Goal: Communication & Community: Answer question/provide support

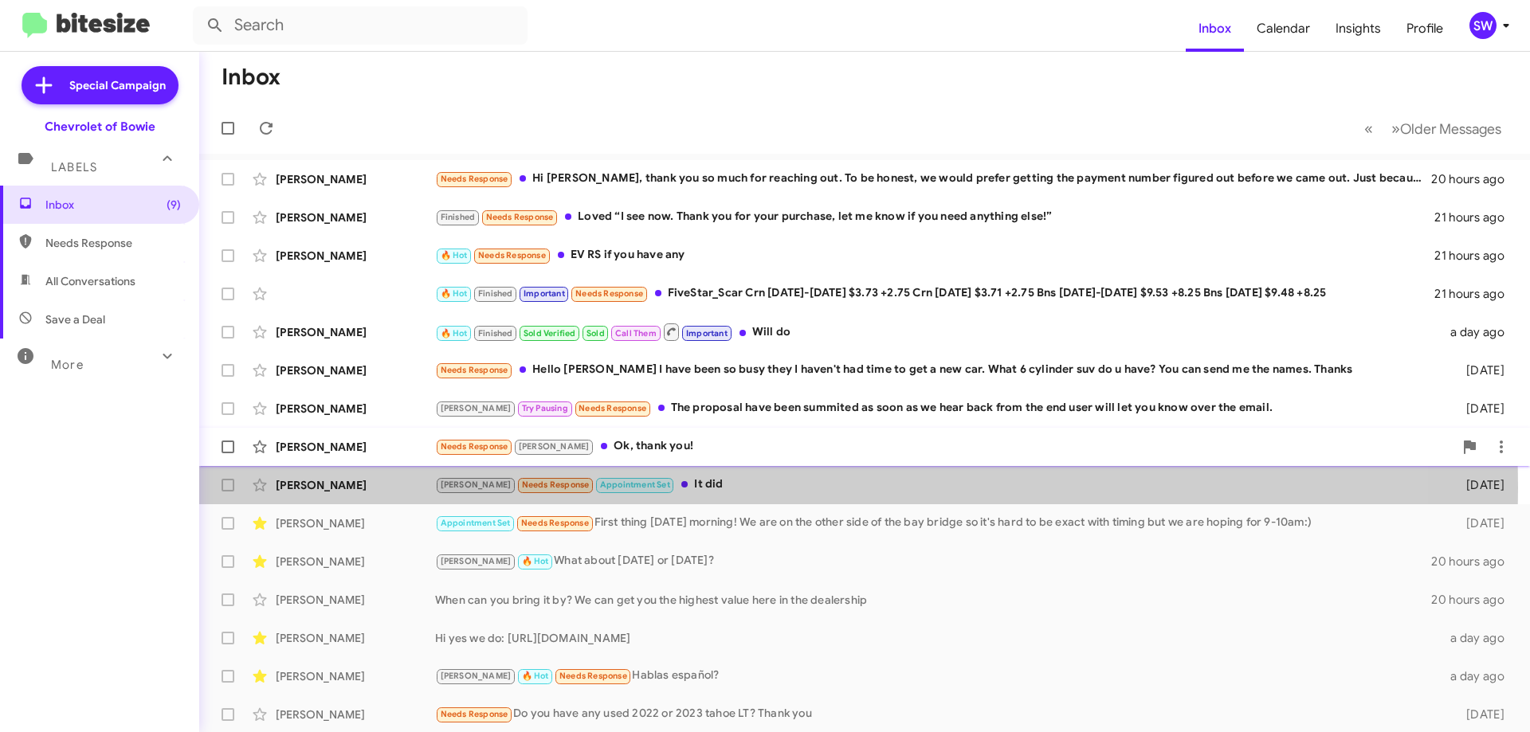
drag, startPoint x: 663, startPoint y: 488, endPoint x: 740, endPoint y: 444, distance: 88.2
click at [664, 489] on div "[PERSON_NAME] Needs Response Appointment Set It did" at bounding box center [938, 485] width 1006 height 18
click at [658, 477] on div "[PERSON_NAME] Needs Response Appointment Set It did" at bounding box center [938, 485] width 1006 height 18
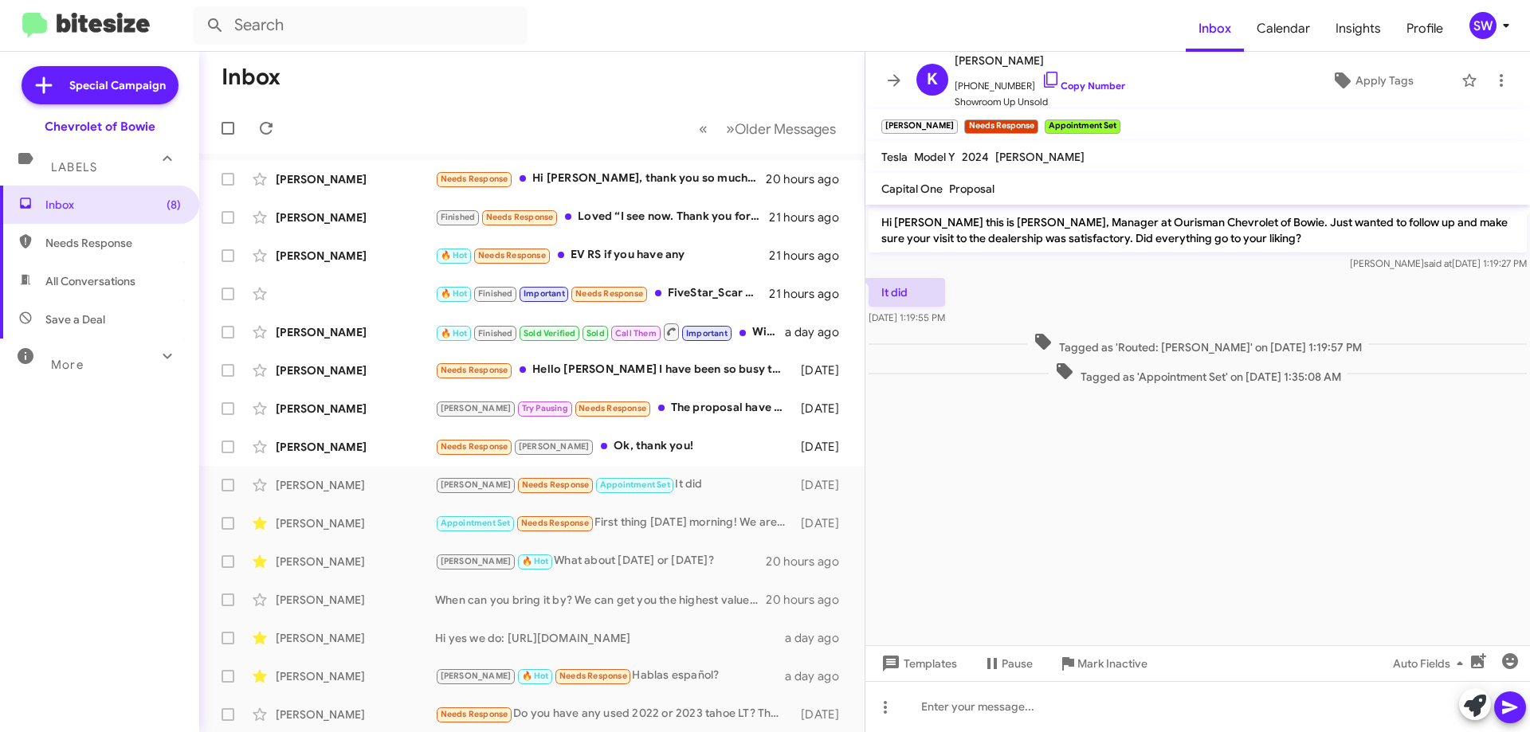
drag, startPoint x: 1031, startPoint y: 77, endPoint x: 1184, endPoint y: 133, distance: 163.2
click at [1042, 77] on icon at bounding box center [1051, 79] width 19 height 19
drag, startPoint x: 1032, startPoint y: 80, endPoint x: 1140, endPoint y: 92, distance: 108.3
click at [1042, 79] on icon at bounding box center [1051, 79] width 19 height 19
click at [1100, 662] on span "Mark Inactive" at bounding box center [1113, 664] width 70 height 29
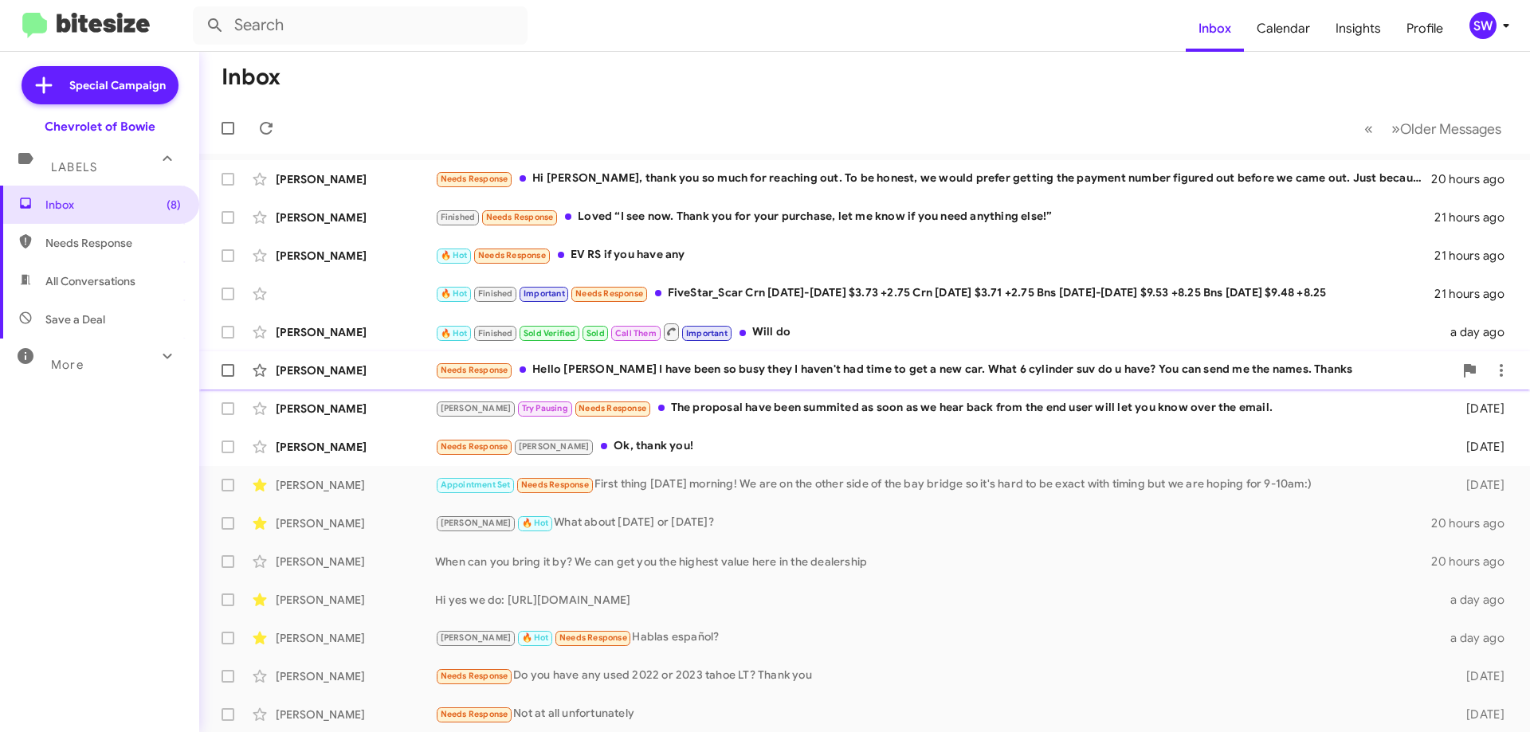
click at [744, 371] on div "Needs Response Hello [PERSON_NAME] I have been so busy they I haven't had time …" at bounding box center [944, 370] width 1019 height 18
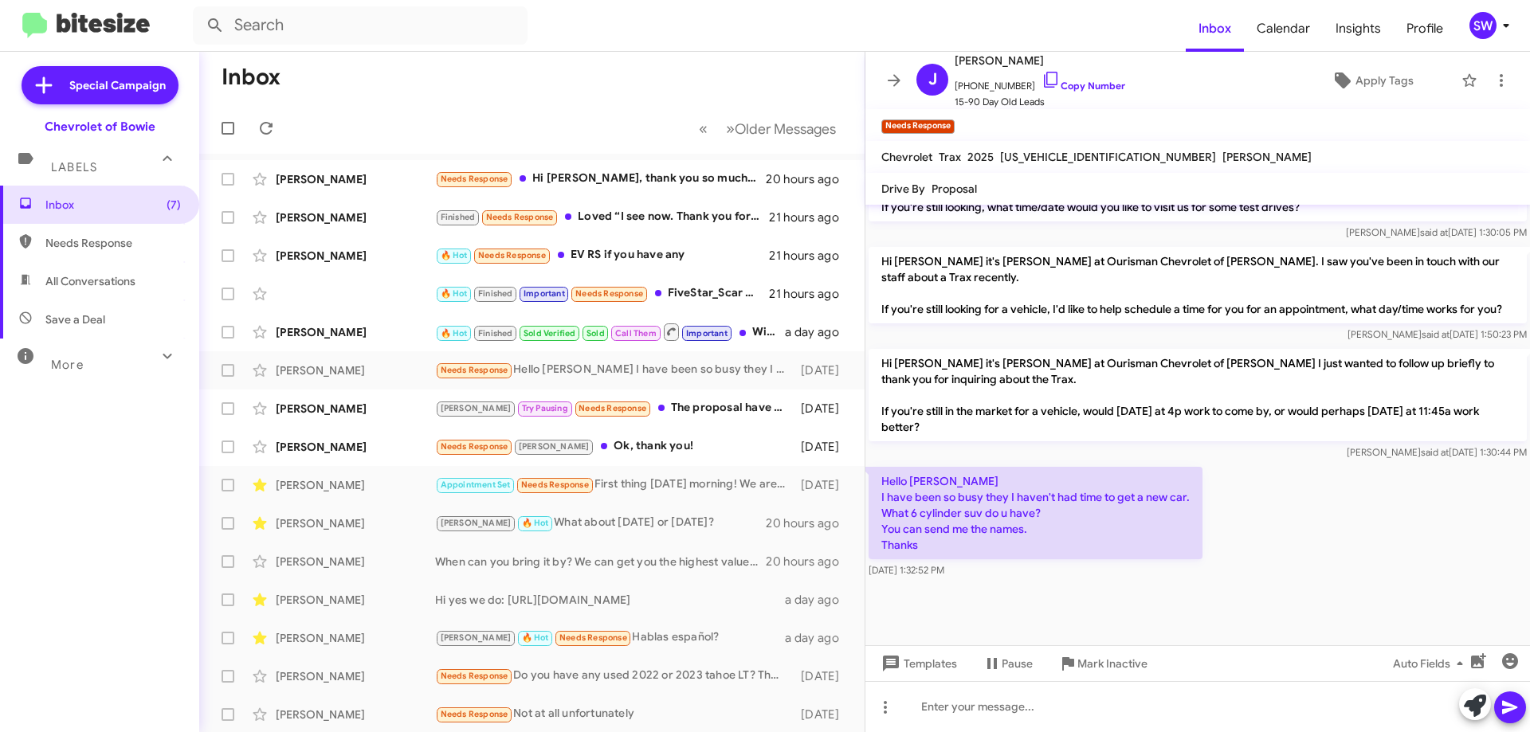
scroll to position [1351, 0]
click at [1044, 73] on icon at bounding box center [1051, 80] width 14 height 16
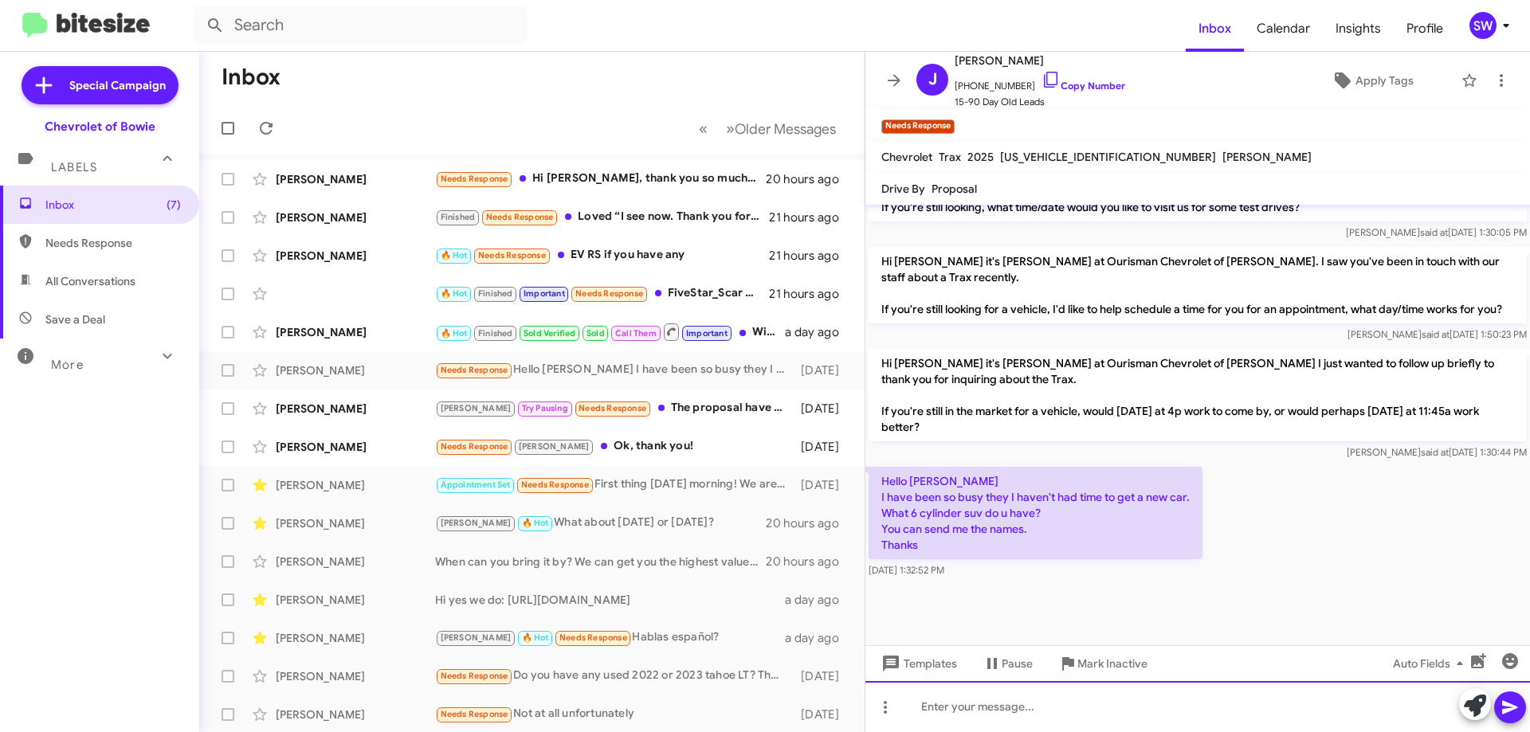
click at [933, 702] on div at bounding box center [1198, 706] width 665 height 51
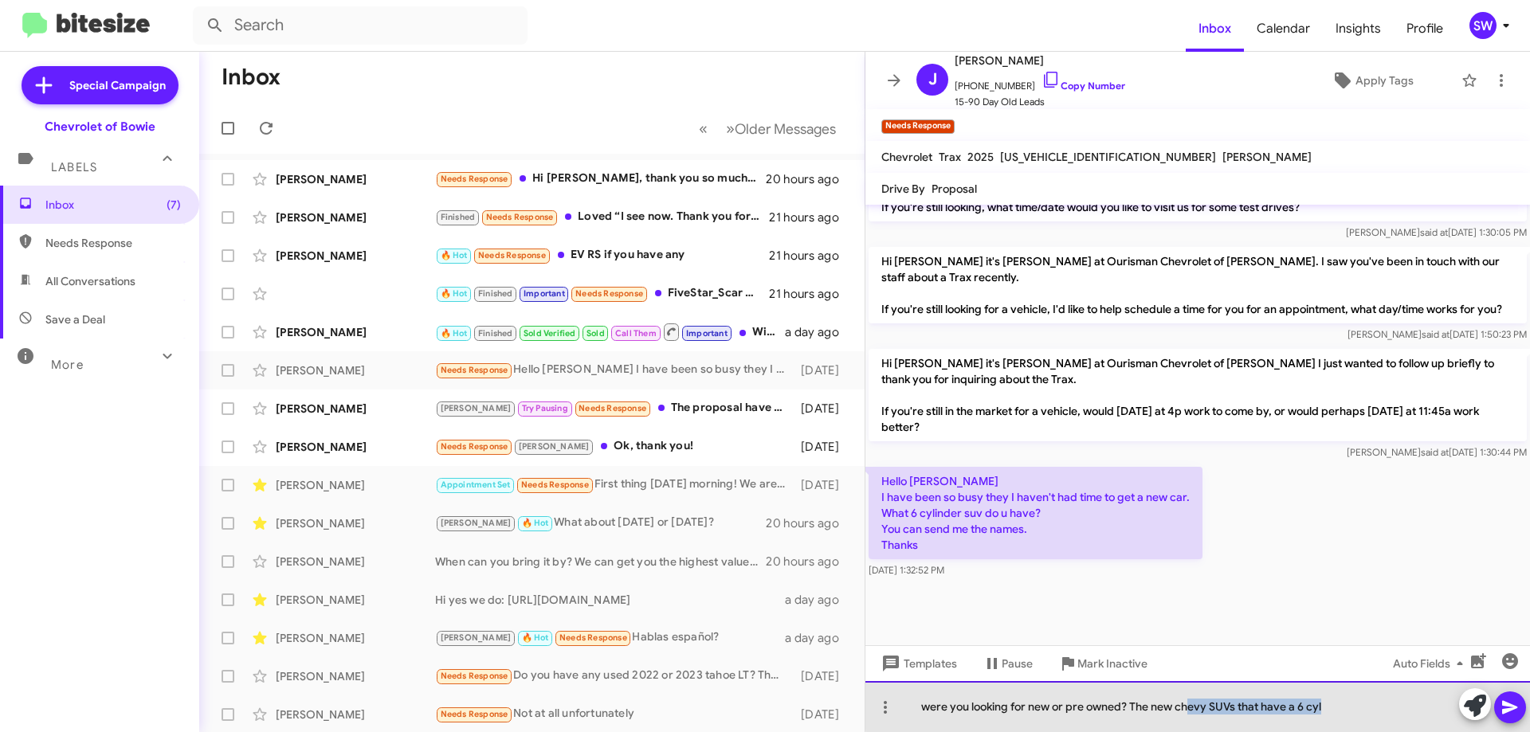
drag, startPoint x: 1329, startPoint y: 703, endPoint x: 1191, endPoint y: 705, distance: 137.9
click at [1191, 705] on div "were you looking for new or pre owned? The new chevy SUVs that have a 6 cyl" at bounding box center [1198, 706] width 665 height 51
click at [1205, 703] on div "were you looking for new or pre owned? We have no new Chevy vehicles that have …" at bounding box center [1198, 706] width 665 height 51
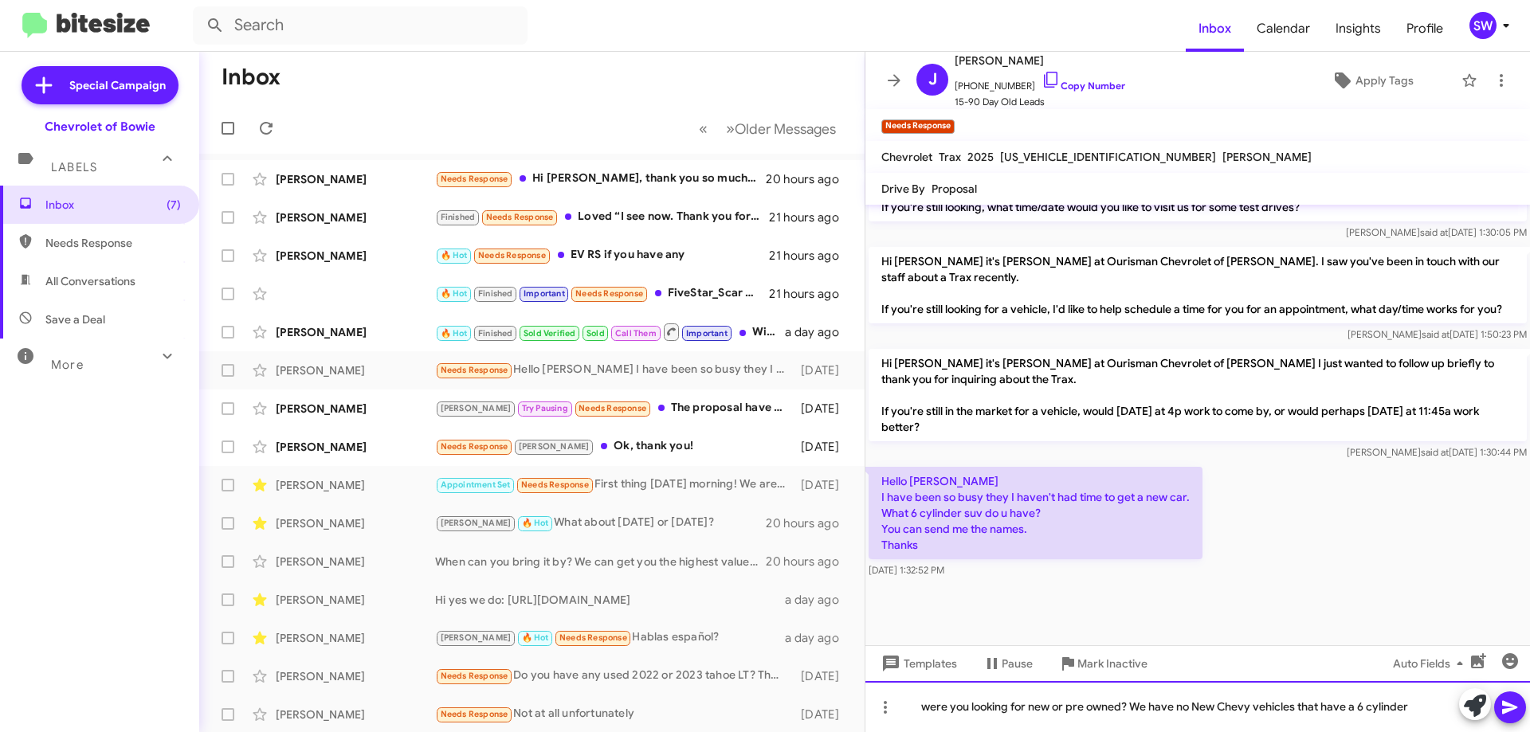
click at [925, 704] on div "were you looking for new or pre owned? We have no New Chevy vehicles that have …" at bounding box center [1198, 706] width 665 height 51
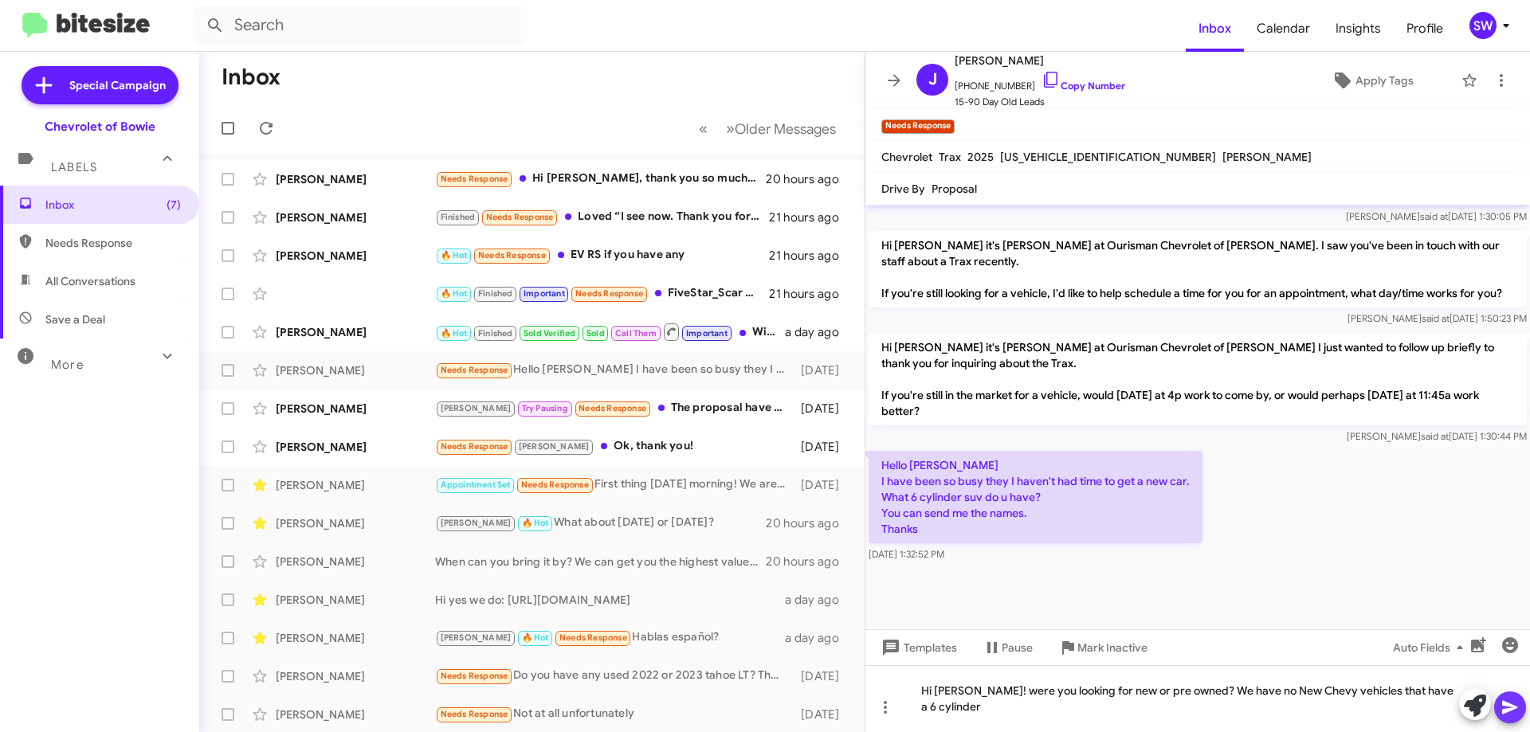
click at [1514, 707] on icon at bounding box center [1509, 708] width 15 height 14
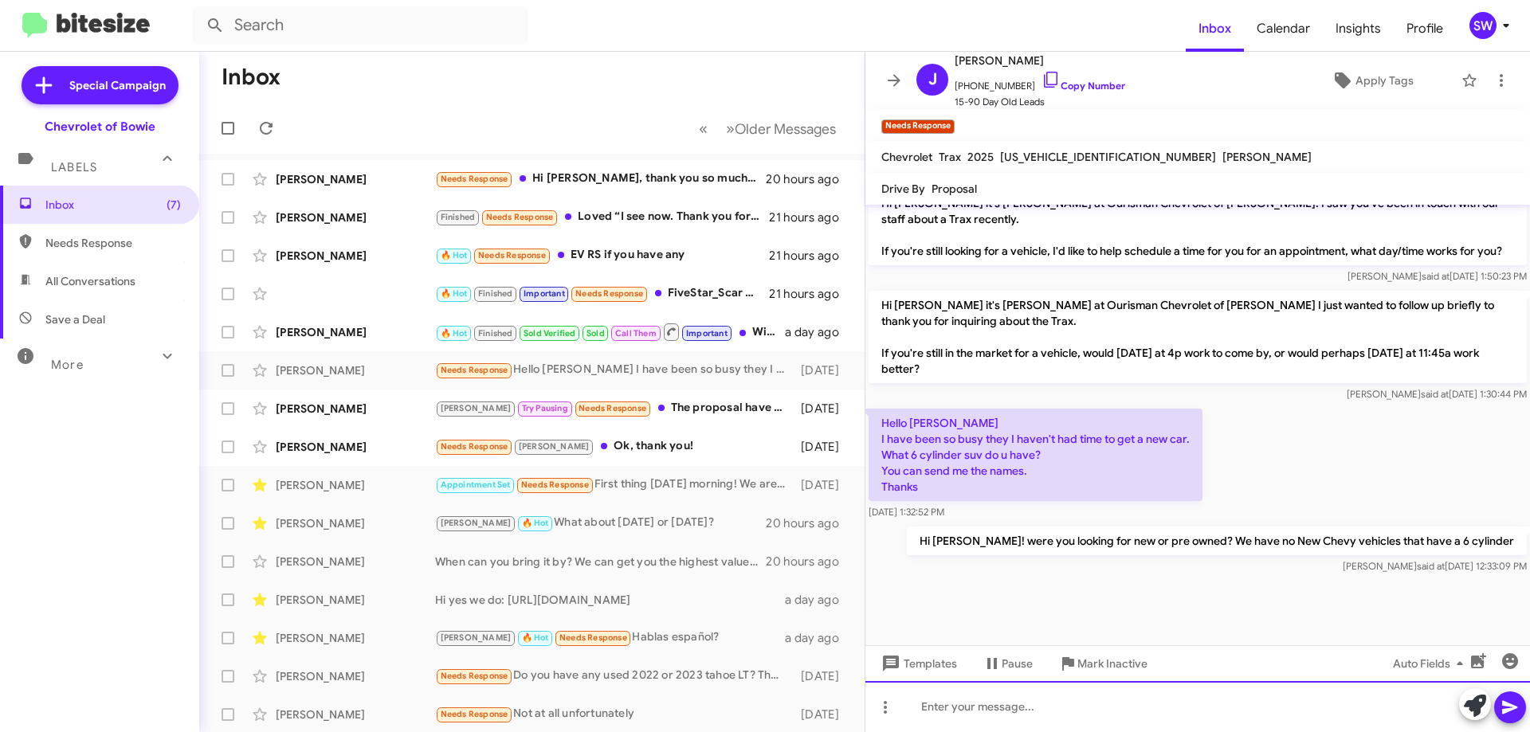
scroll to position [1409, 0]
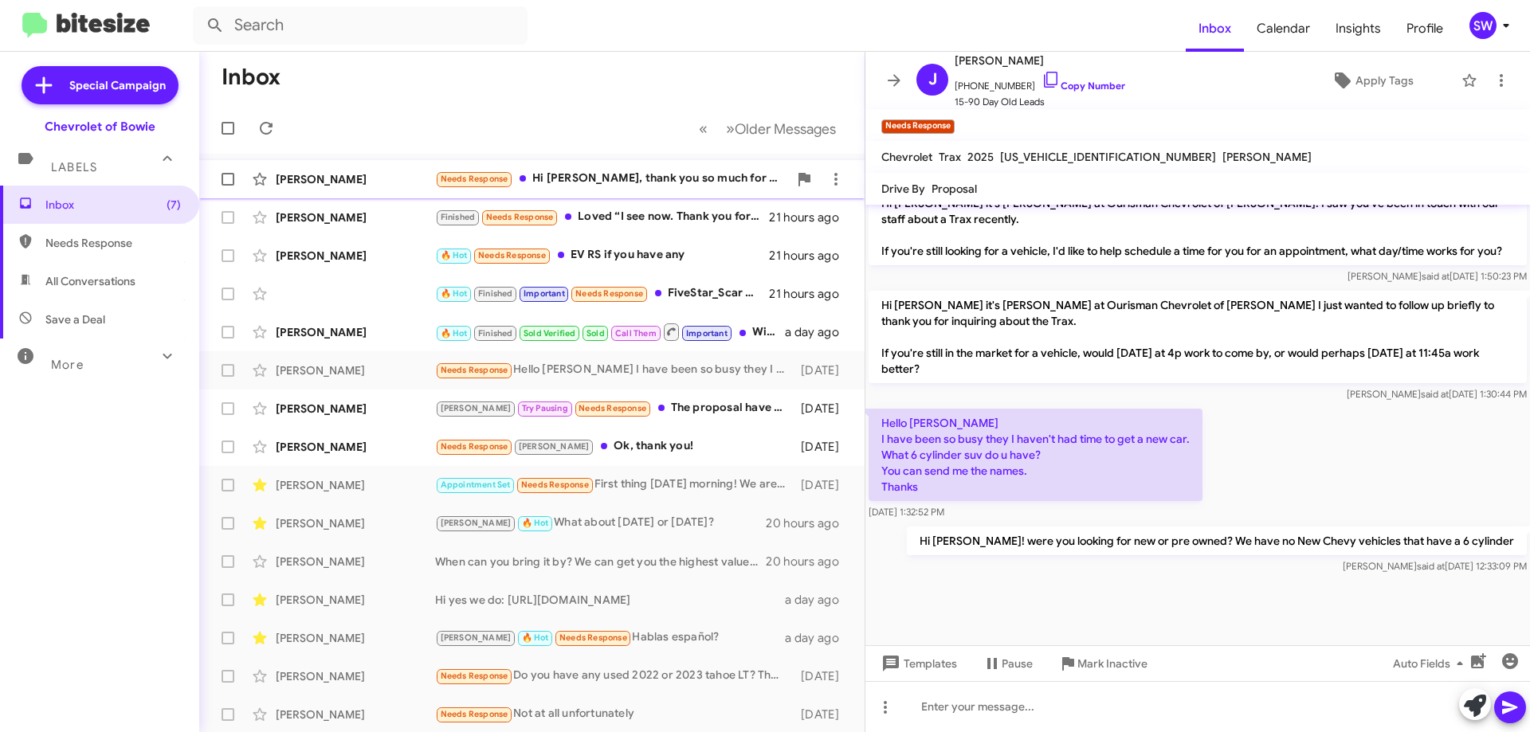
drag, startPoint x: 603, startPoint y: 183, endPoint x: 669, endPoint y: 178, distance: 67.2
click at [605, 183] on div "Needs Response Hi [PERSON_NAME], thank you so much for reaching out. To be hone…" at bounding box center [611, 179] width 353 height 18
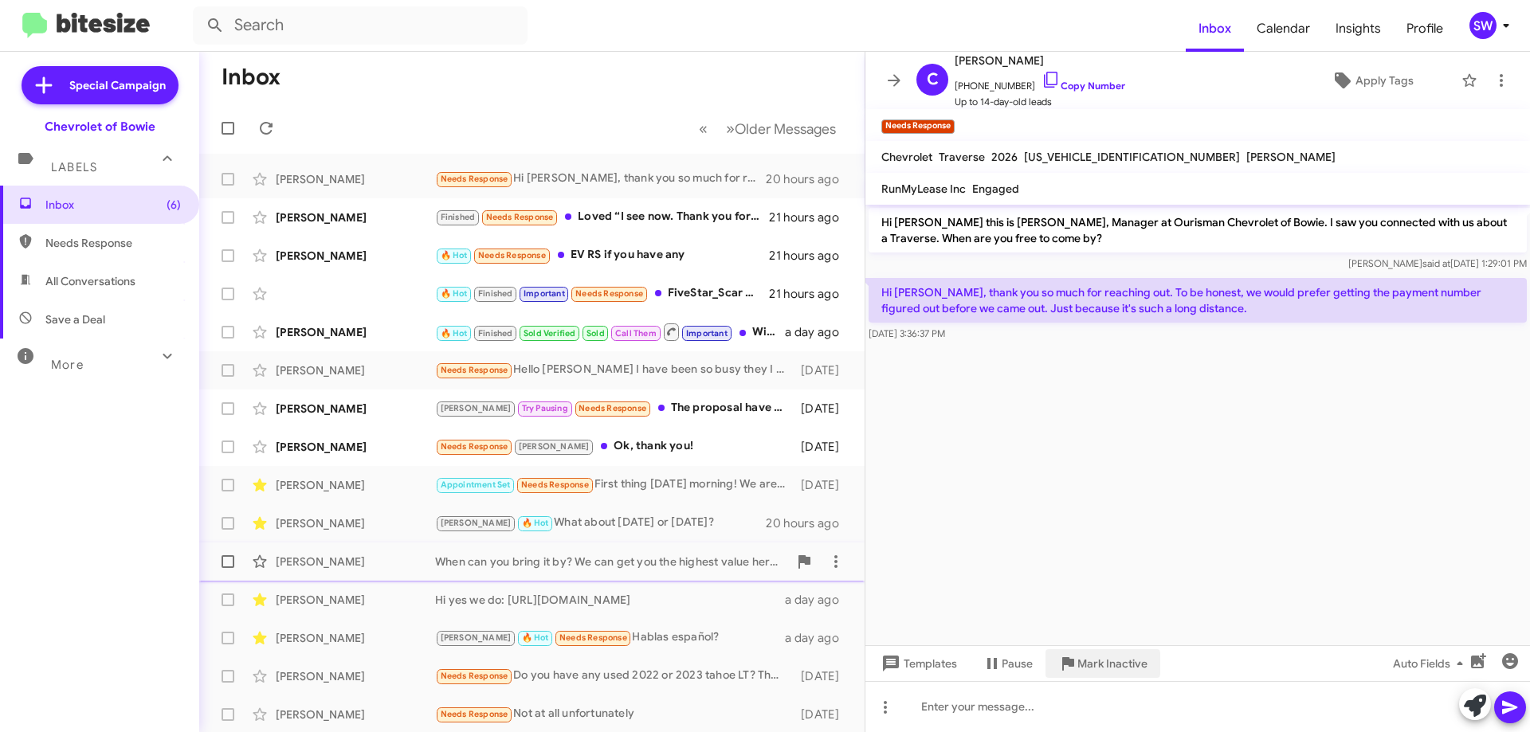
drag, startPoint x: 1080, startPoint y: 664, endPoint x: 1010, endPoint y: 566, distance: 120.5
click at [1080, 662] on span "Mark Inactive" at bounding box center [1113, 664] width 70 height 29
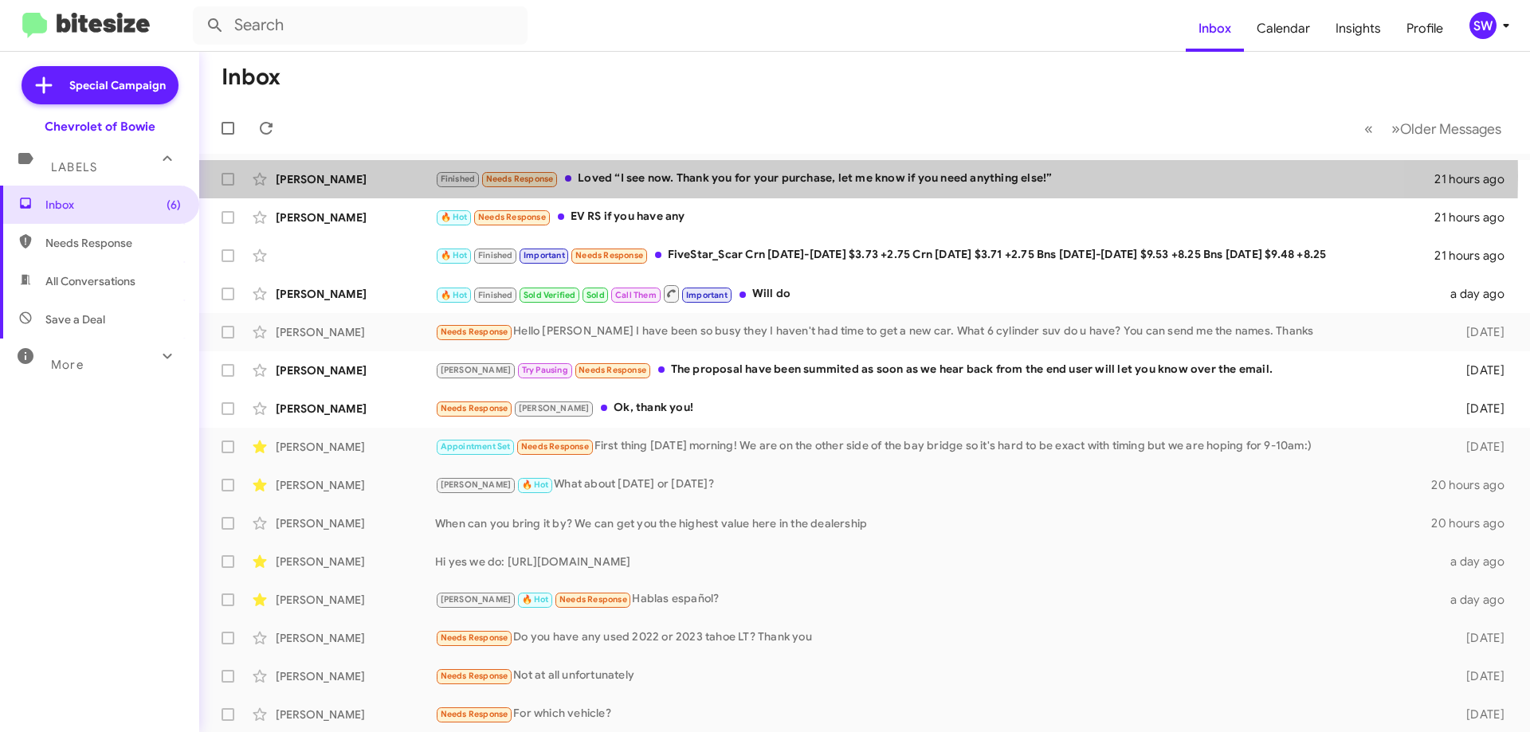
drag, startPoint x: 752, startPoint y: 176, endPoint x: 853, endPoint y: 189, distance: 101.2
click at [752, 175] on div "Finished Needs Response Loved “I see now. Thank you for your purchase, let me k…" at bounding box center [934, 179] width 999 height 18
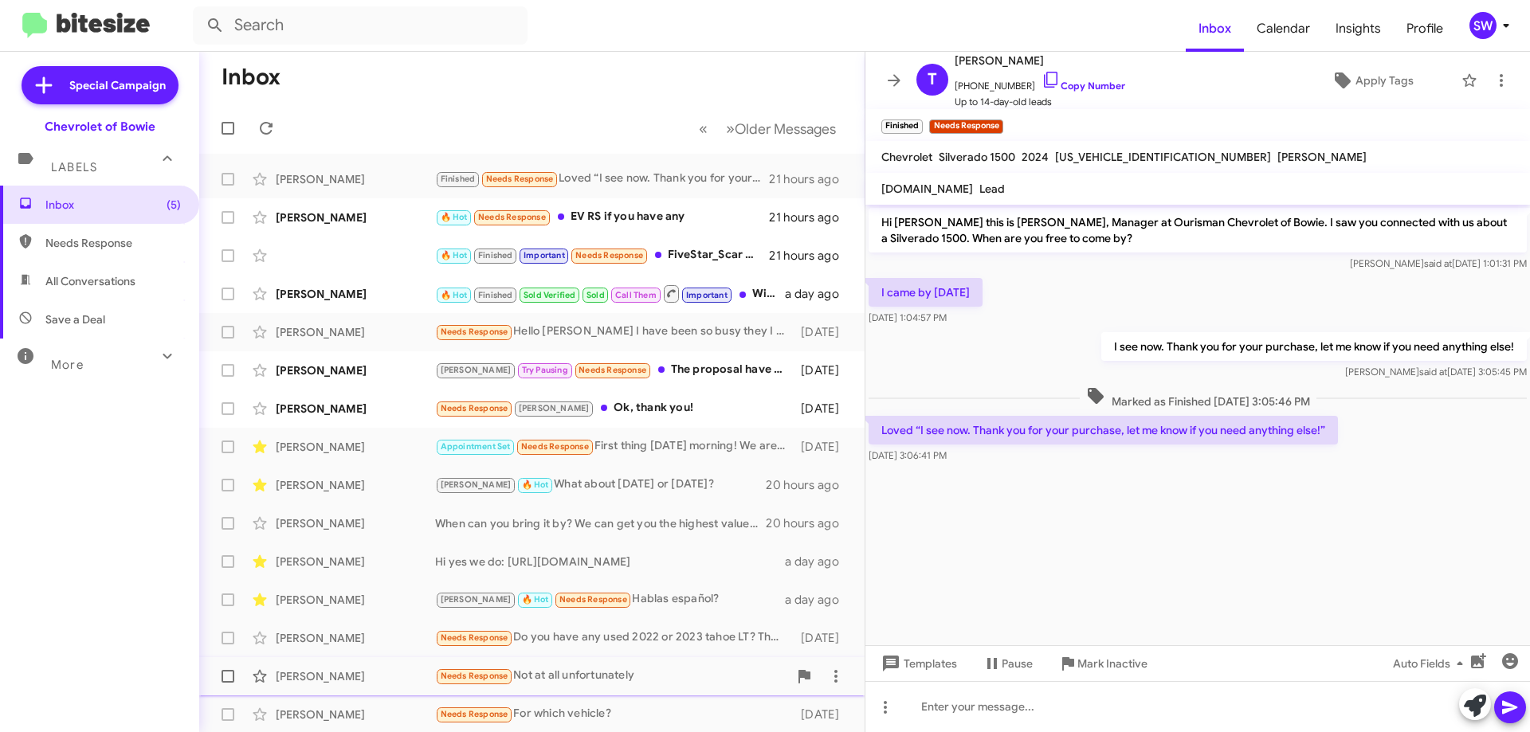
click at [1088, 664] on span "Mark Inactive" at bounding box center [1113, 664] width 70 height 29
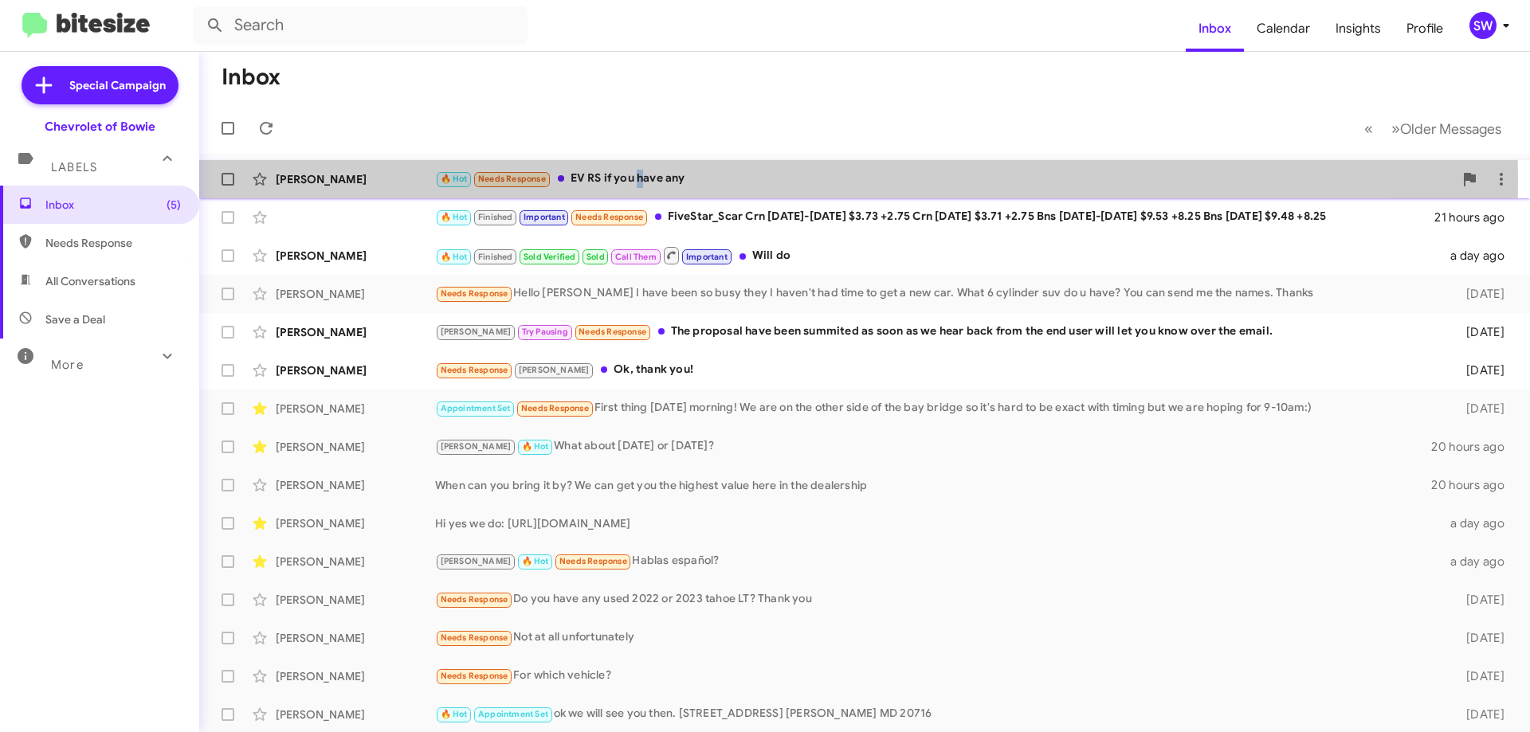
drag, startPoint x: 638, startPoint y: 180, endPoint x: 806, endPoint y: 169, distance: 167.7
click at [647, 177] on div "🔥 Hot Needs Response EV RS if you have any" at bounding box center [944, 179] width 1019 height 18
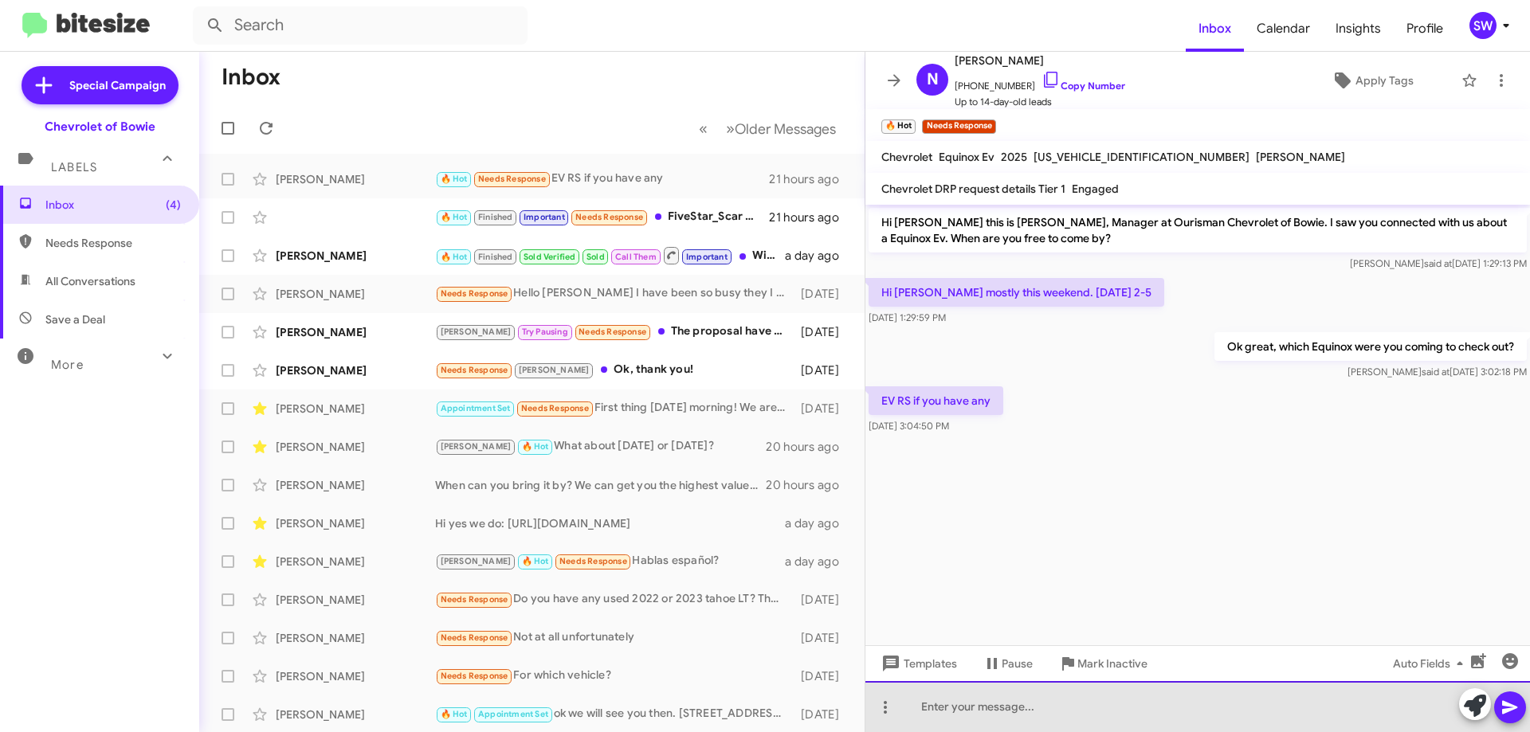
click at [1003, 705] on div at bounding box center [1198, 706] width 665 height 51
drag, startPoint x: 1054, startPoint y: 712, endPoint x: 1062, endPoint y: 705, distance: 10.7
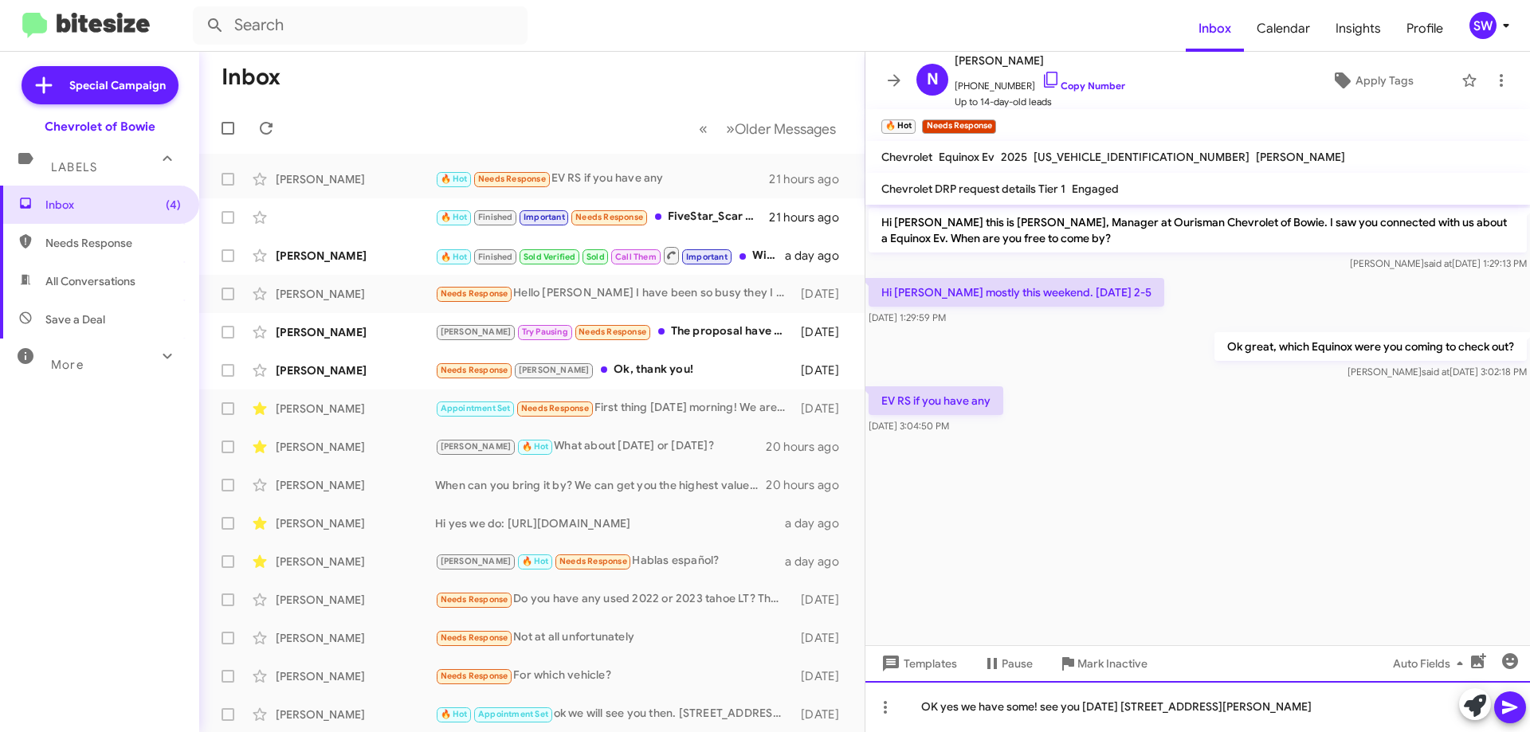
click at [1388, 703] on div "OK yes we have some! see you [DATE] [STREET_ADDRESS][PERSON_NAME]" at bounding box center [1198, 706] width 665 height 51
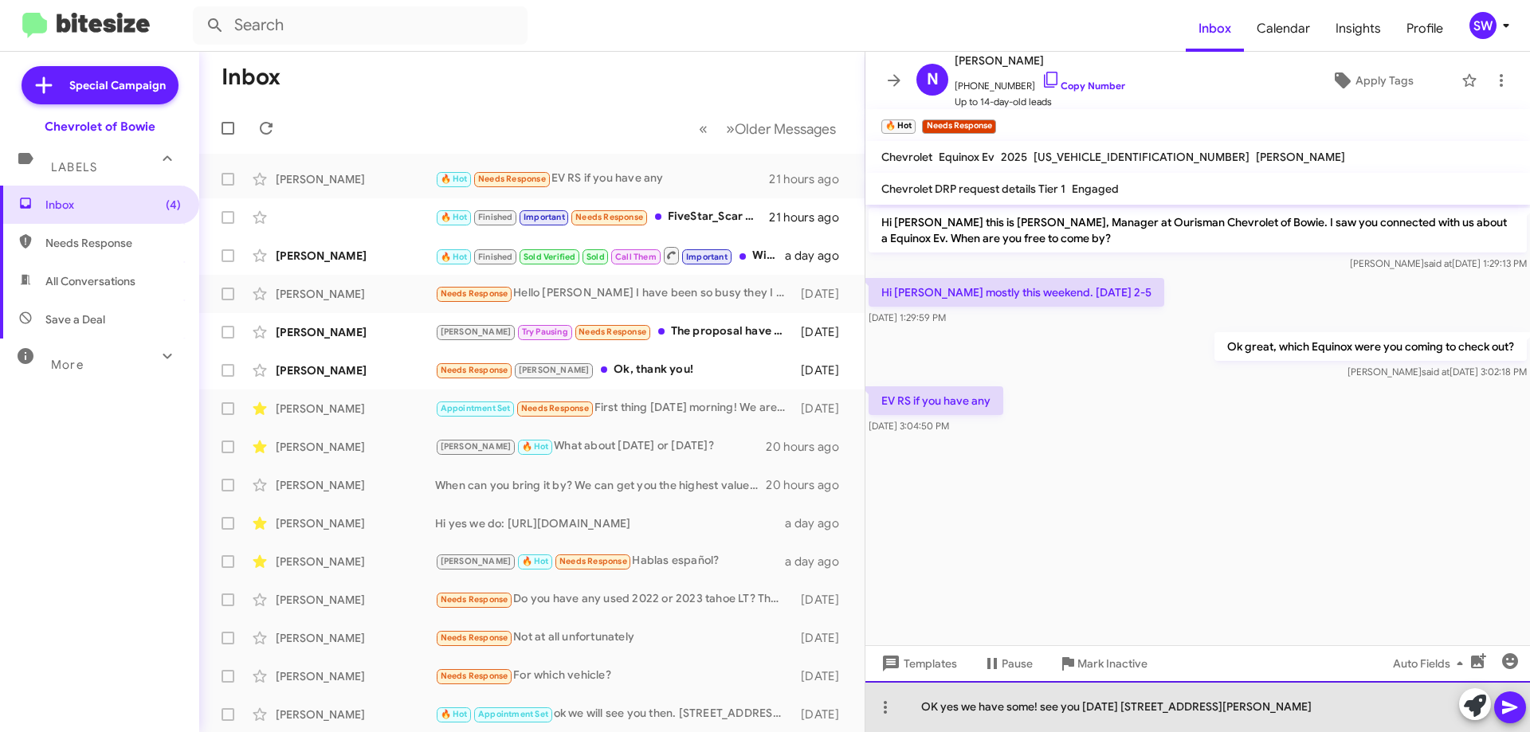
click at [932, 706] on div "OK yes we have some! see you [DATE] [STREET_ADDRESS][PERSON_NAME]" at bounding box center [1198, 706] width 665 height 51
